Goal: Information Seeking & Learning: Learn about a topic

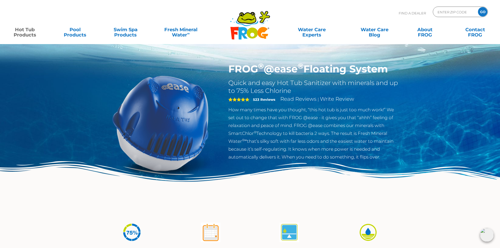
click at [269, 147] on p "How many times have you thought, “this hot tub is just too much work!” We set o…" at bounding box center [313, 133] width 171 height 55
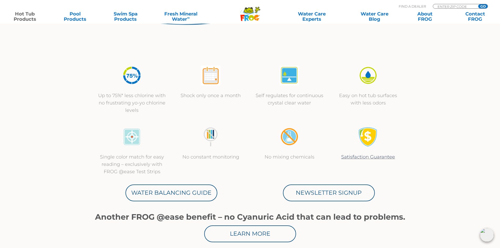
scroll to position [158, 0]
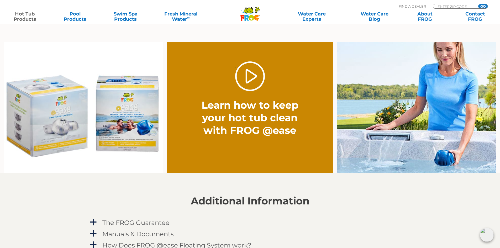
scroll to position [394, 0]
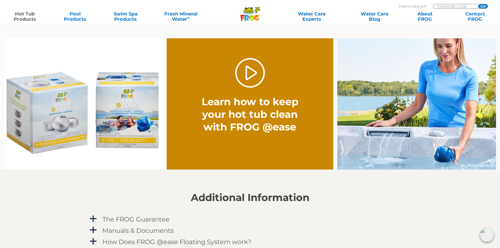
click at [376, 107] on img at bounding box center [416, 104] width 159 height 132
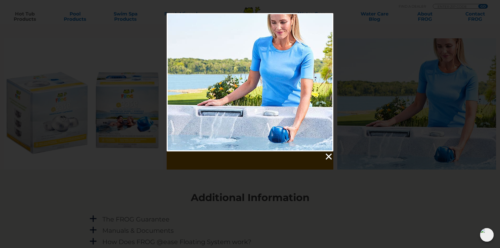
click at [328, 158] on link at bounding box center [329, 157] width 8 height 8
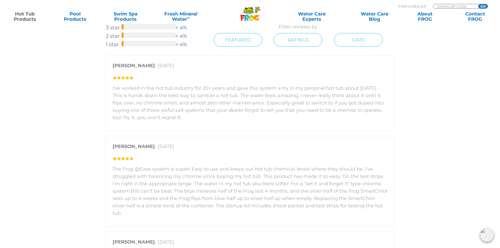
scroll to position [762, 0]
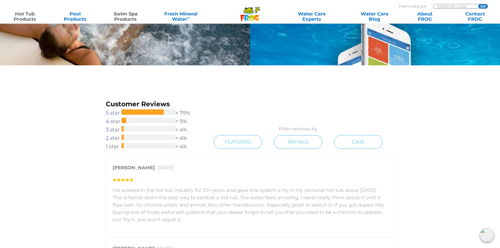
click at [119, 18] on link "Swim Spa Products" at bounding box center [125, 16] width 39 height 11
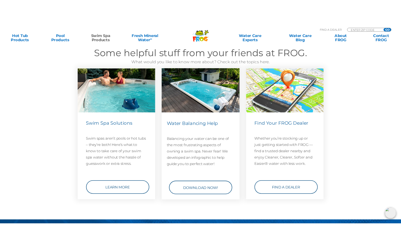
scroll to position [709, 0]
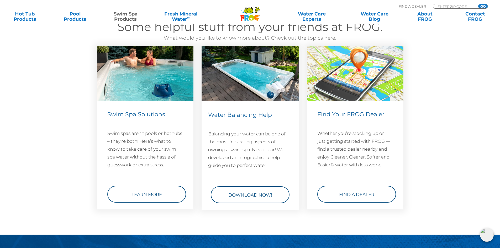
click at [272, 64] on img at bounding box center [250, 73] width 97 height 55
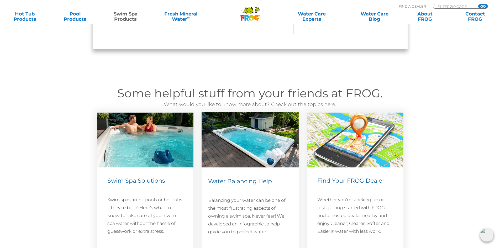
scroll to position [511, 0]
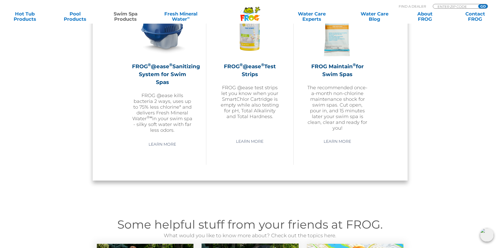
click at [249, 14] on icon ".st130{clip-path:url(#SVGID_2_);fill-rule:evenodd;clip-rule:evenodd;fill:#C3CC0…" at bounding box center [250, 14] width 20 height 15
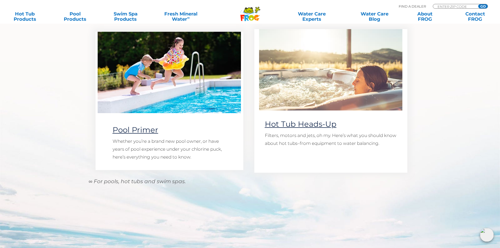
scroll to position [446, 0]
click at [283, 124] on link "Hot Tub Heads-Up" at bounding box center [301, 123] width 72 height 9
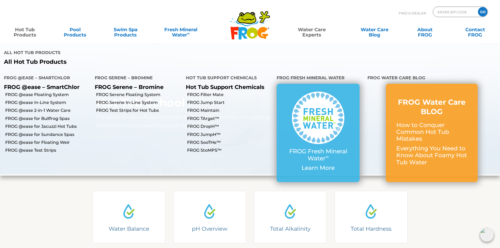
click at [29, 33] on link "Hot Tub Products" at bounding box center [24, 29] width 39 height 11
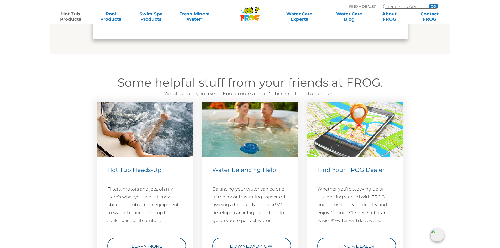
scroll to position [1471, 0]
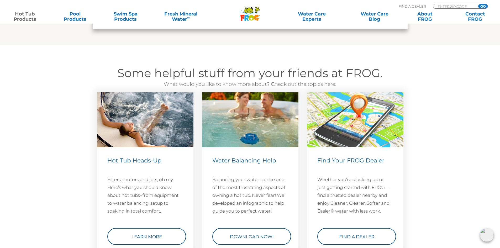
click at [75, 170] on section "Some helpful stuff from your friends at FROG. What would you like to know more …" at bounding box center [250, 160] width 500 height 231
